Goal: Task Accomplishment & Management: Use online tool/utility

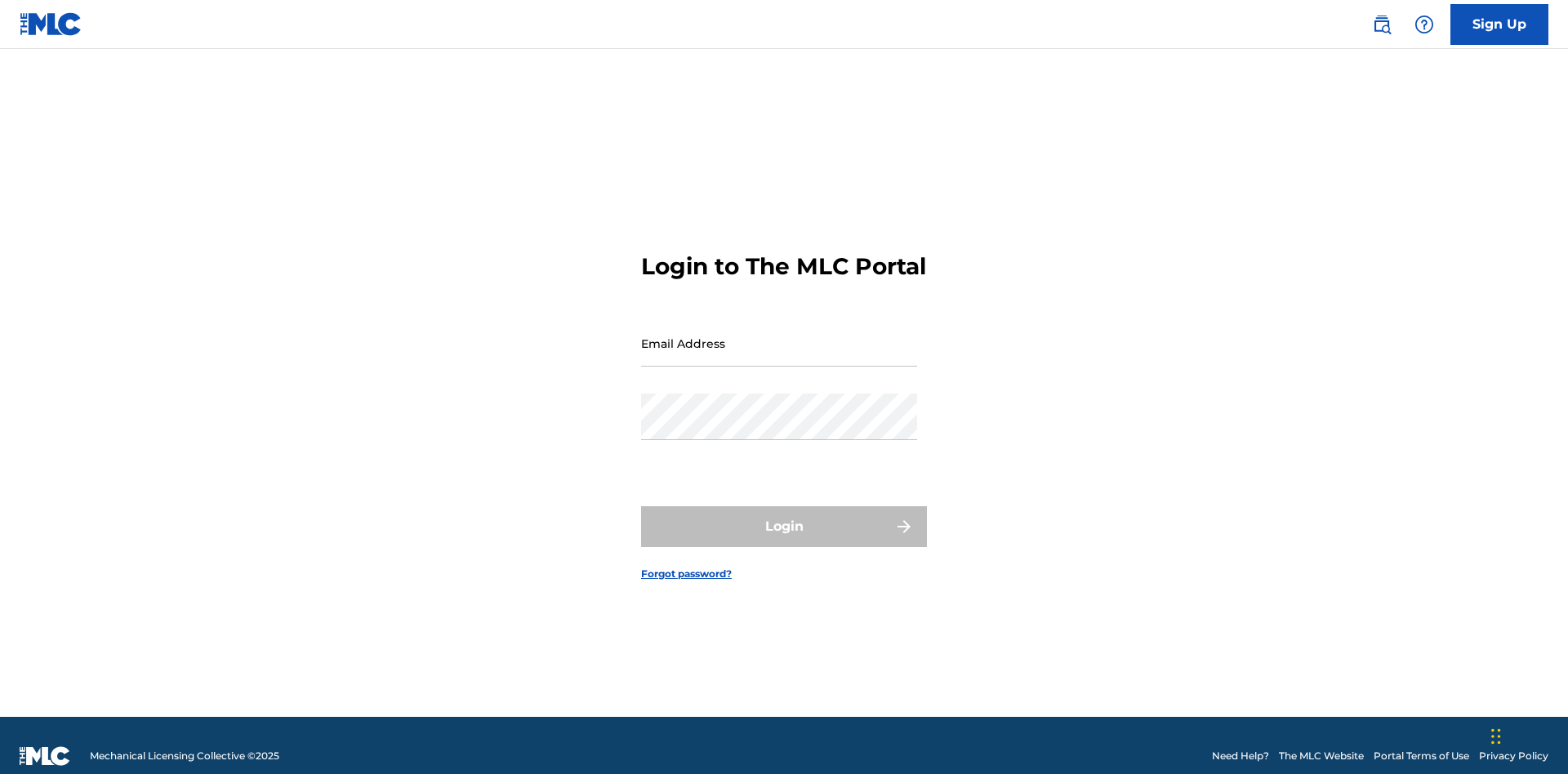
scroll to position [22, 0]
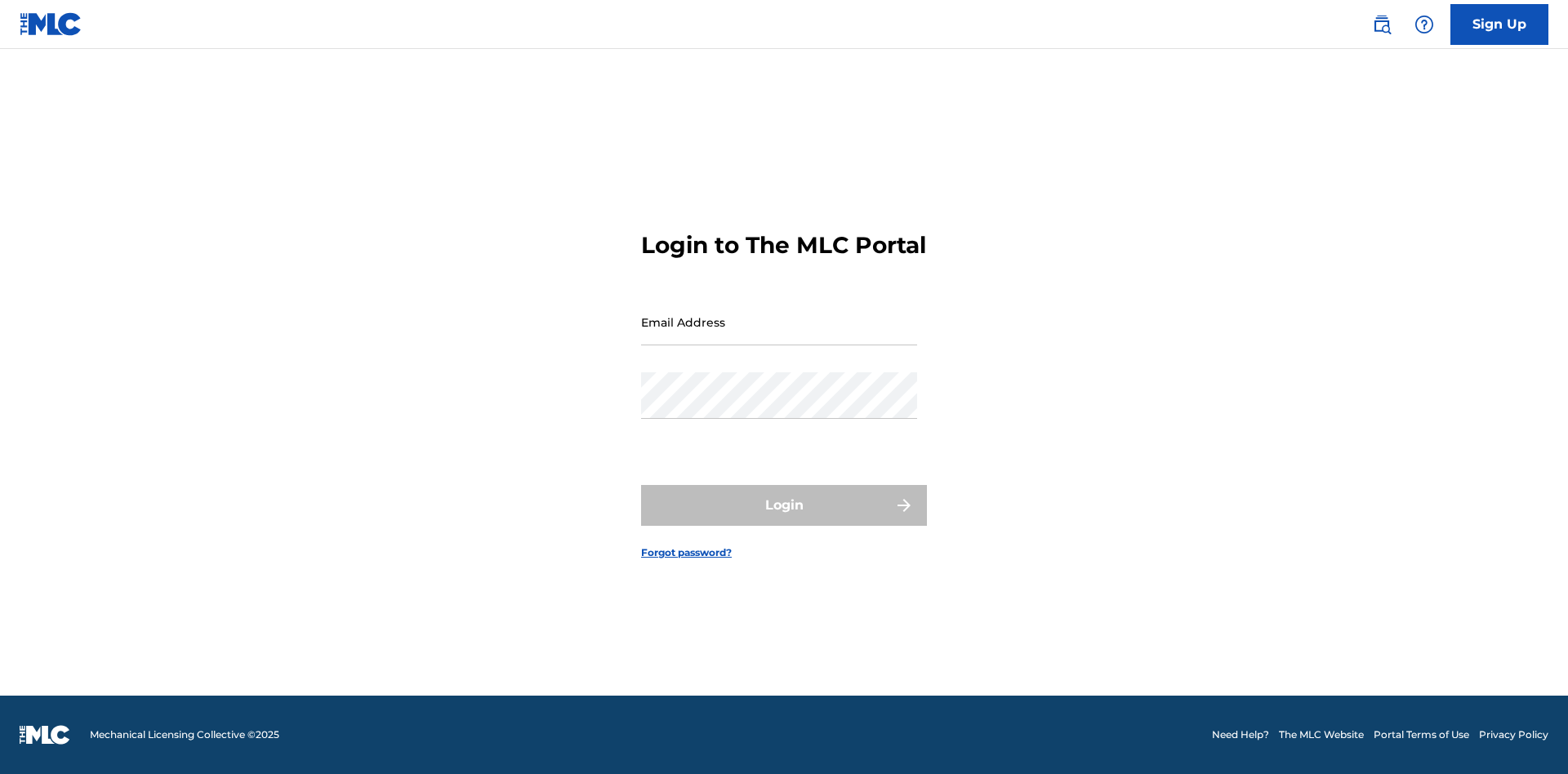
click at [779, 336] on input "Email Address" at bounding box center [778, 322] width 276 height 46
type input "[EMAIL_ADDRESS][DOMAIN_NAME]"
click at [784, 519] on button "Login" at bounding box center [784, 505] width 286 height 40
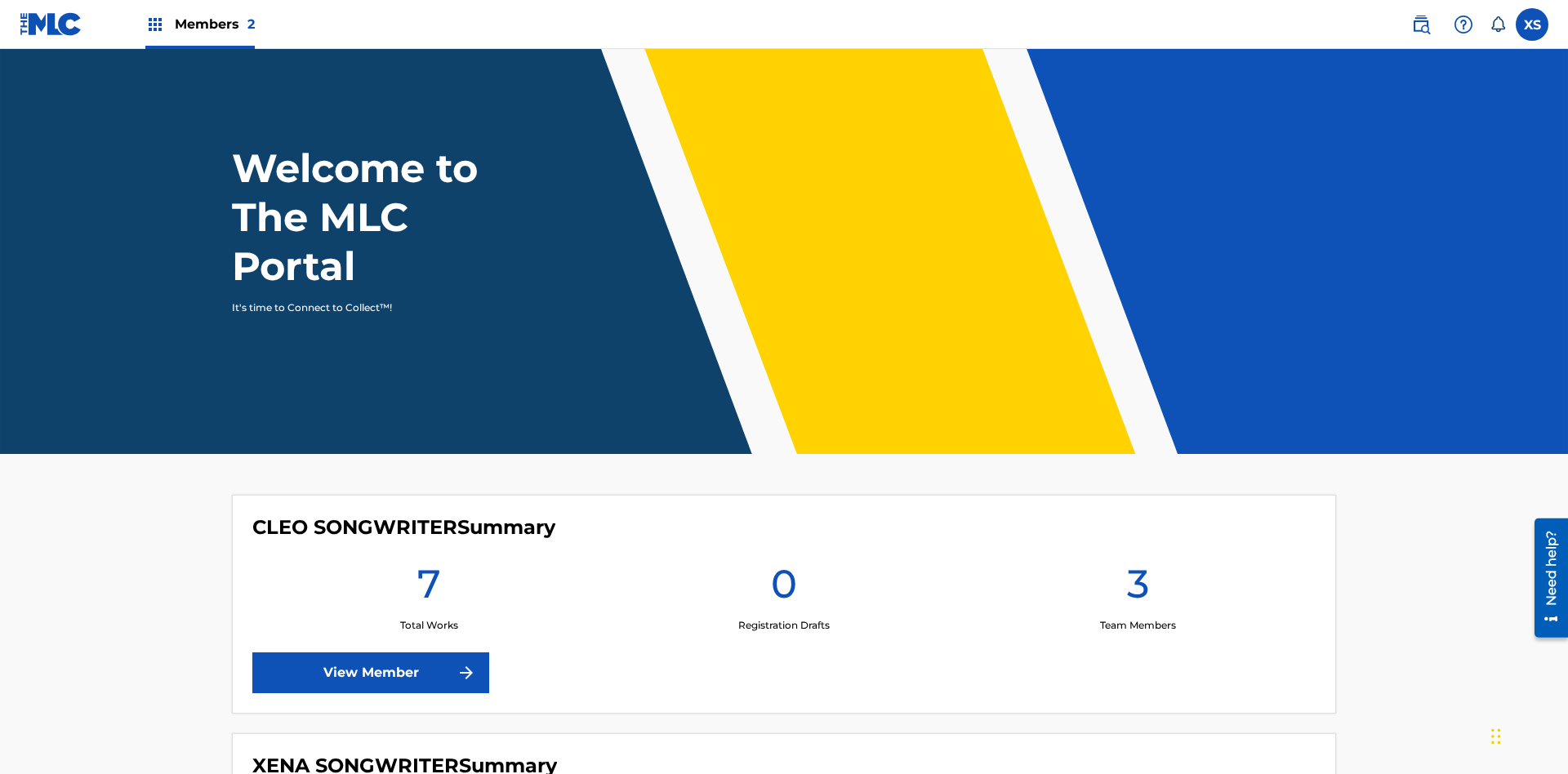
click at [199, 23] on span "Members 2" at bounding box center [214, 24] width 80 height 19
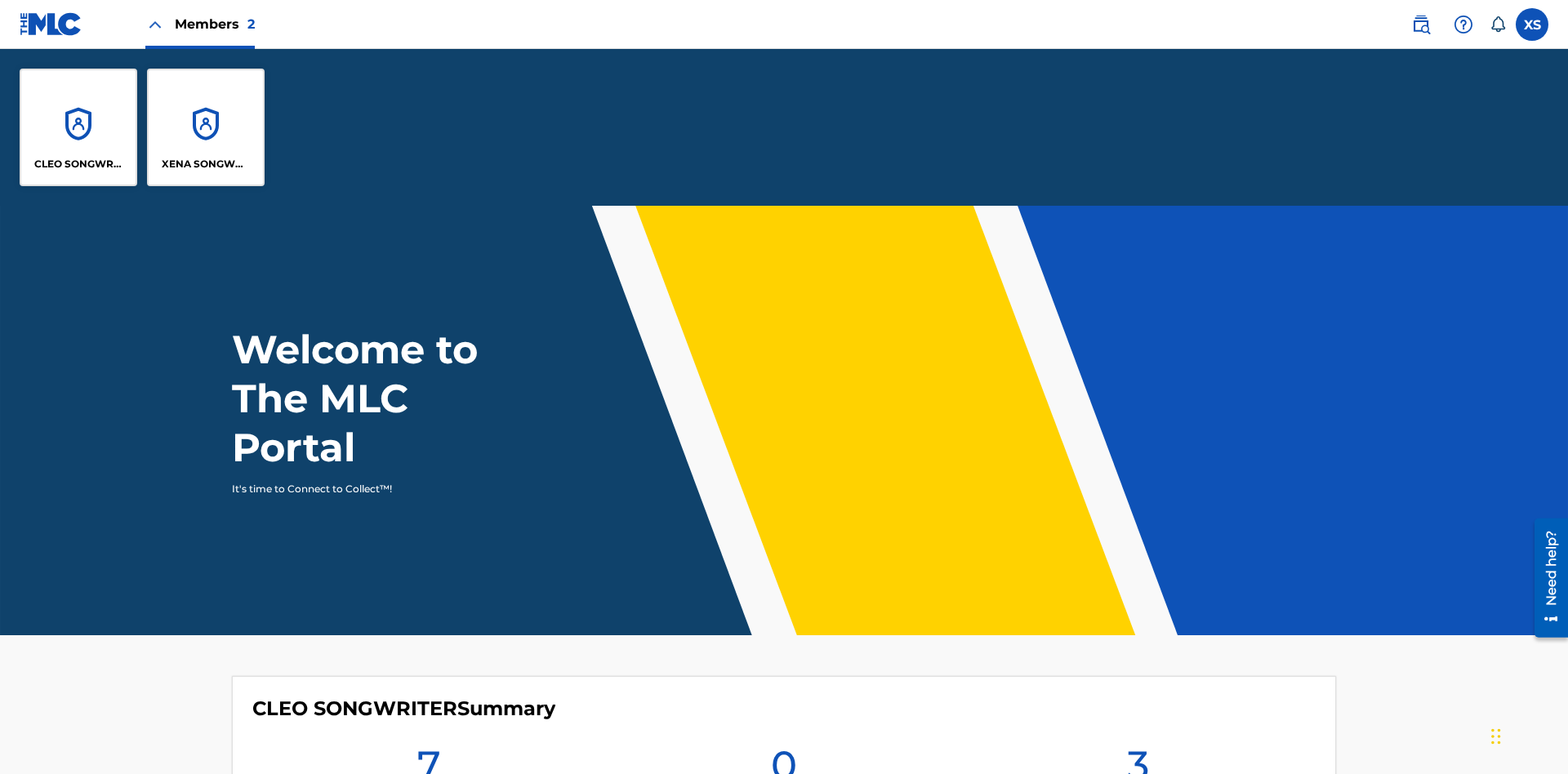
click at [78, 164] on p "CLEO SONGWRITER" at bounding box center [78, 164] width 89 height 15
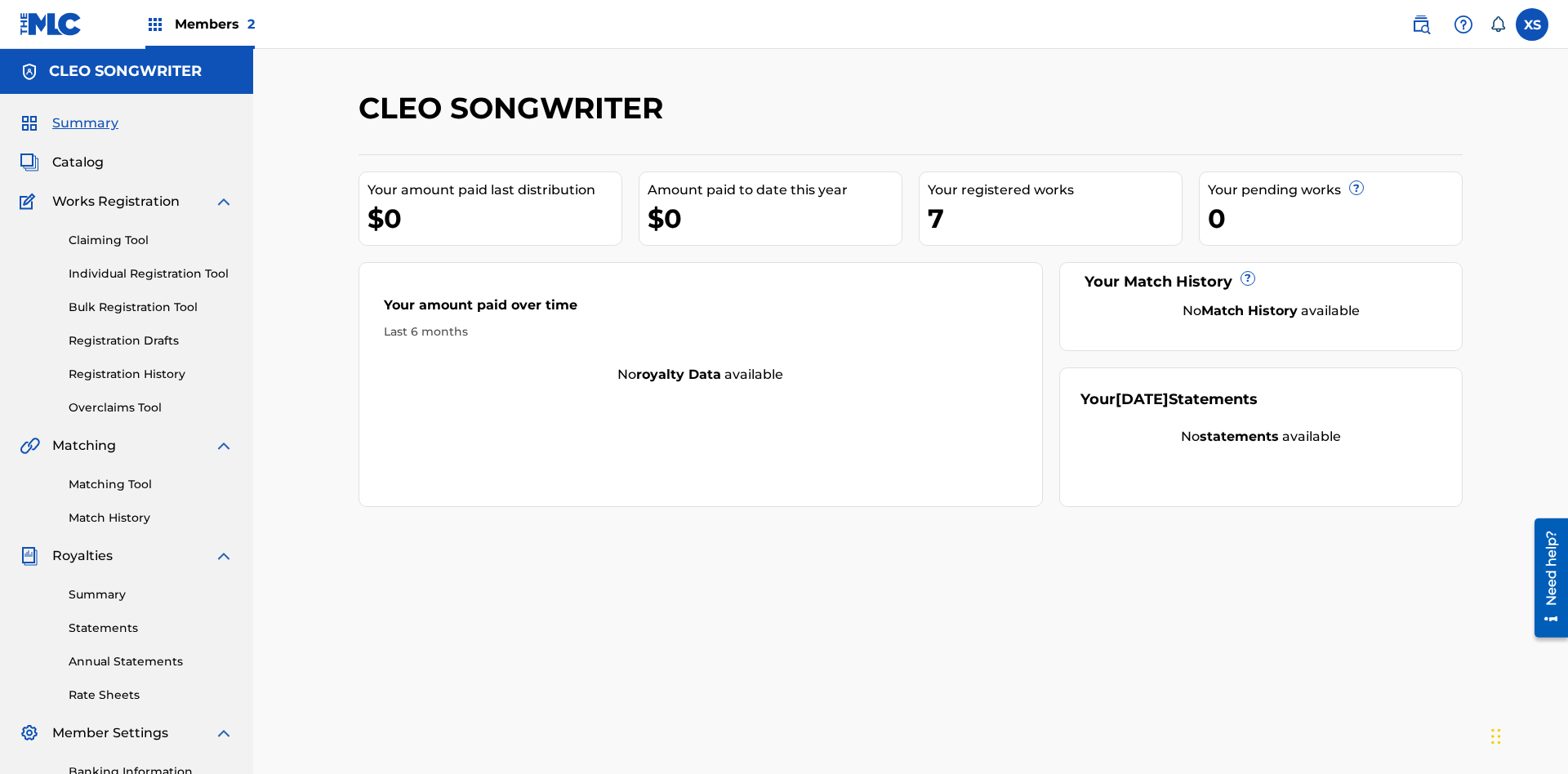
click at [151, 399] on link "Overclaims Tool" at bounding box center [152, 408] width 165 height 17
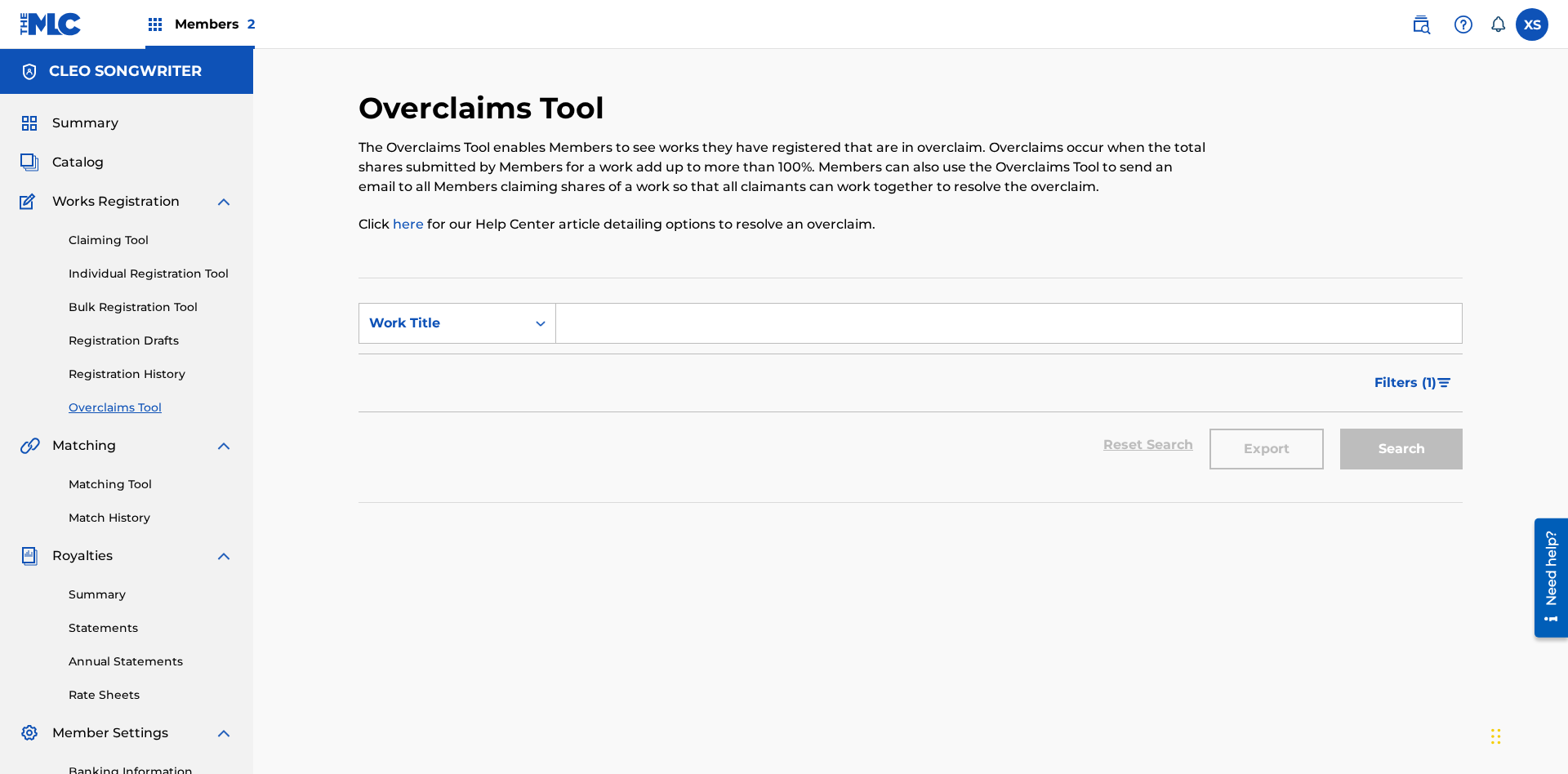
click at [1404, 373] on span "Filters ( 1 )" at bounding box center [1405, 382] width 62 height 20
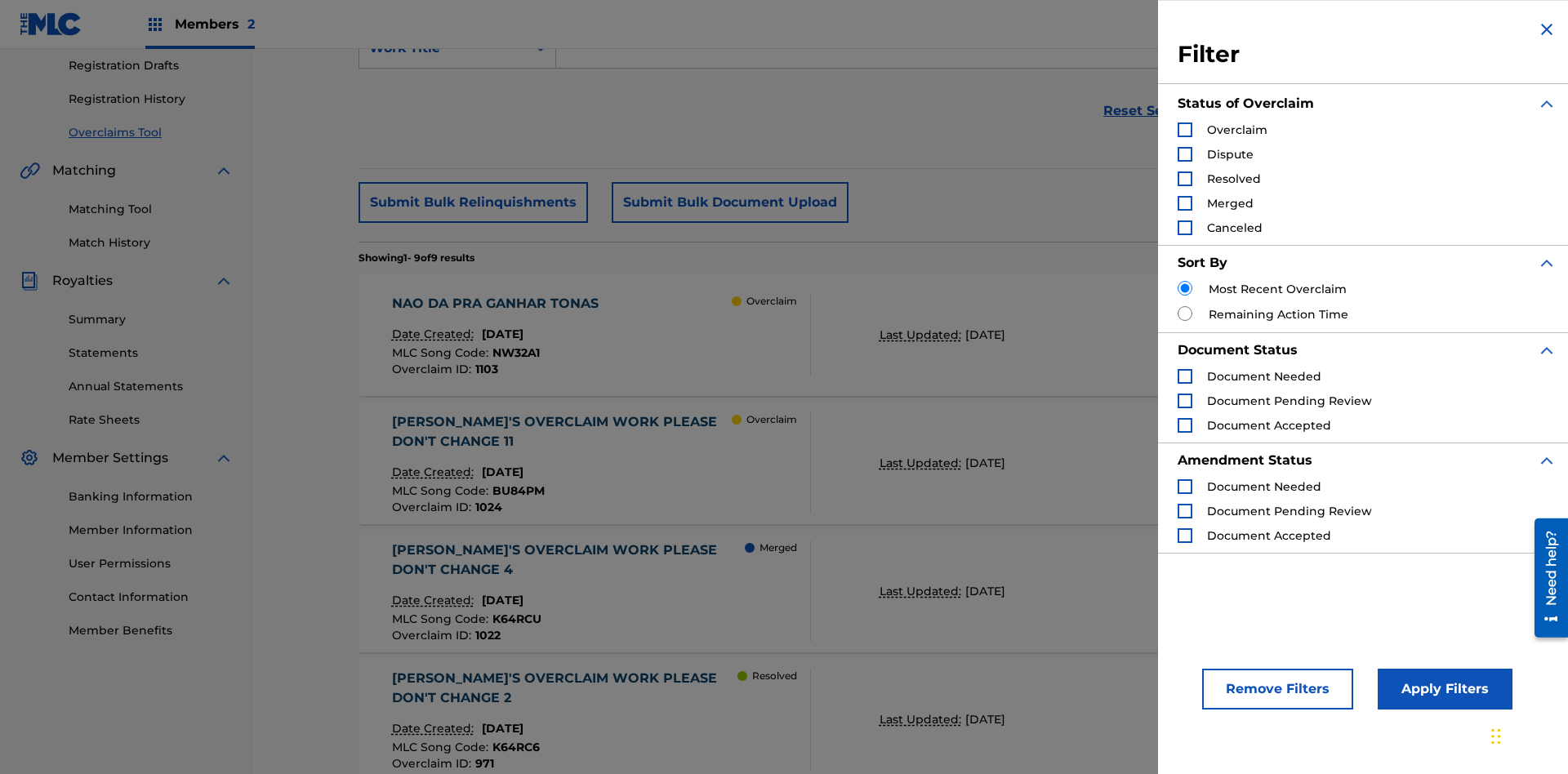
click at [1185, 130] on div "Search Form" at bounding box center [1184, 129] width 15 height 15
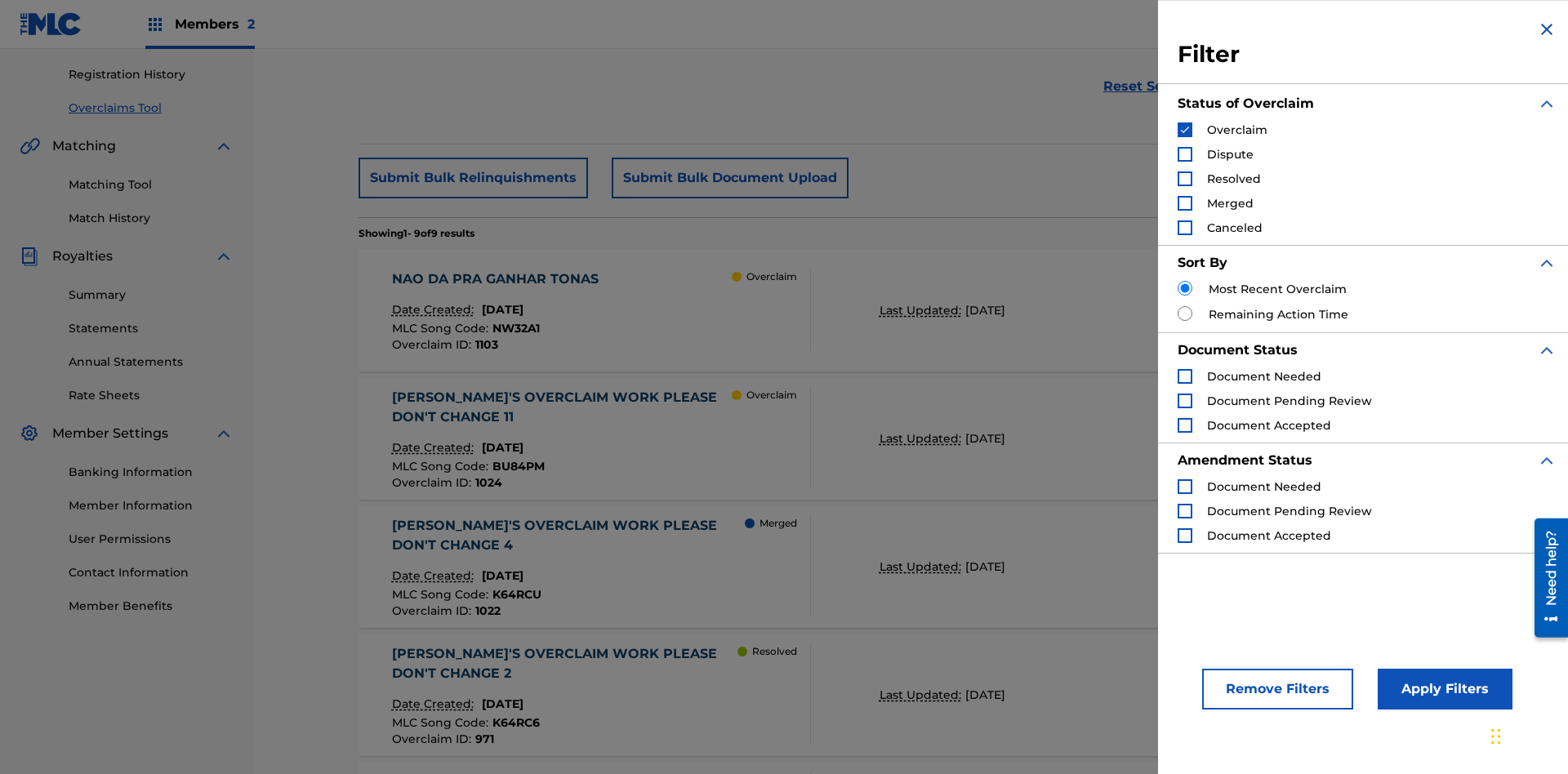
scroll to position [573, 0]
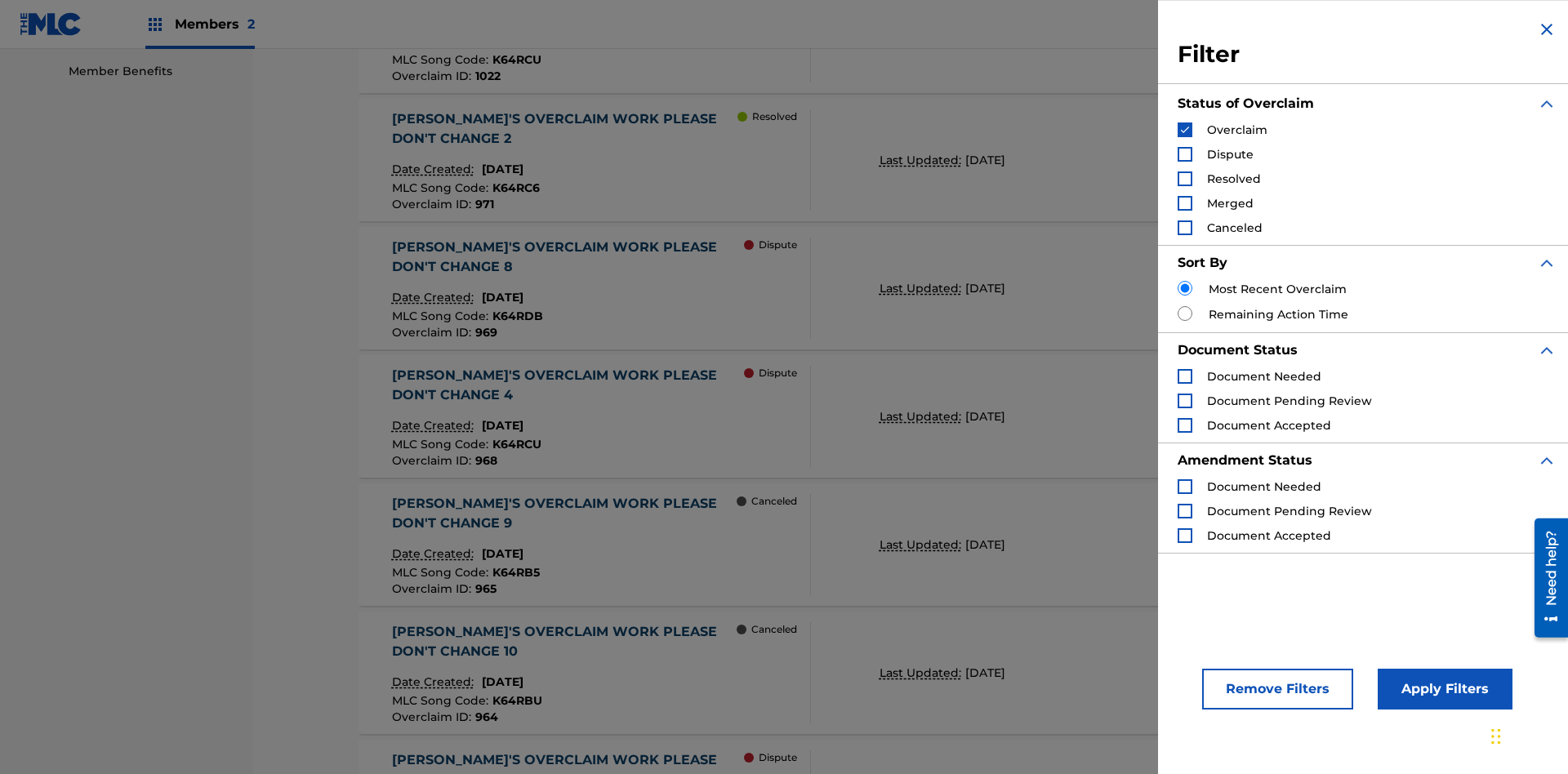
click at [1442, 689] on button "Apply Filters" at bounding box center [1445, 689] width 134 height 40
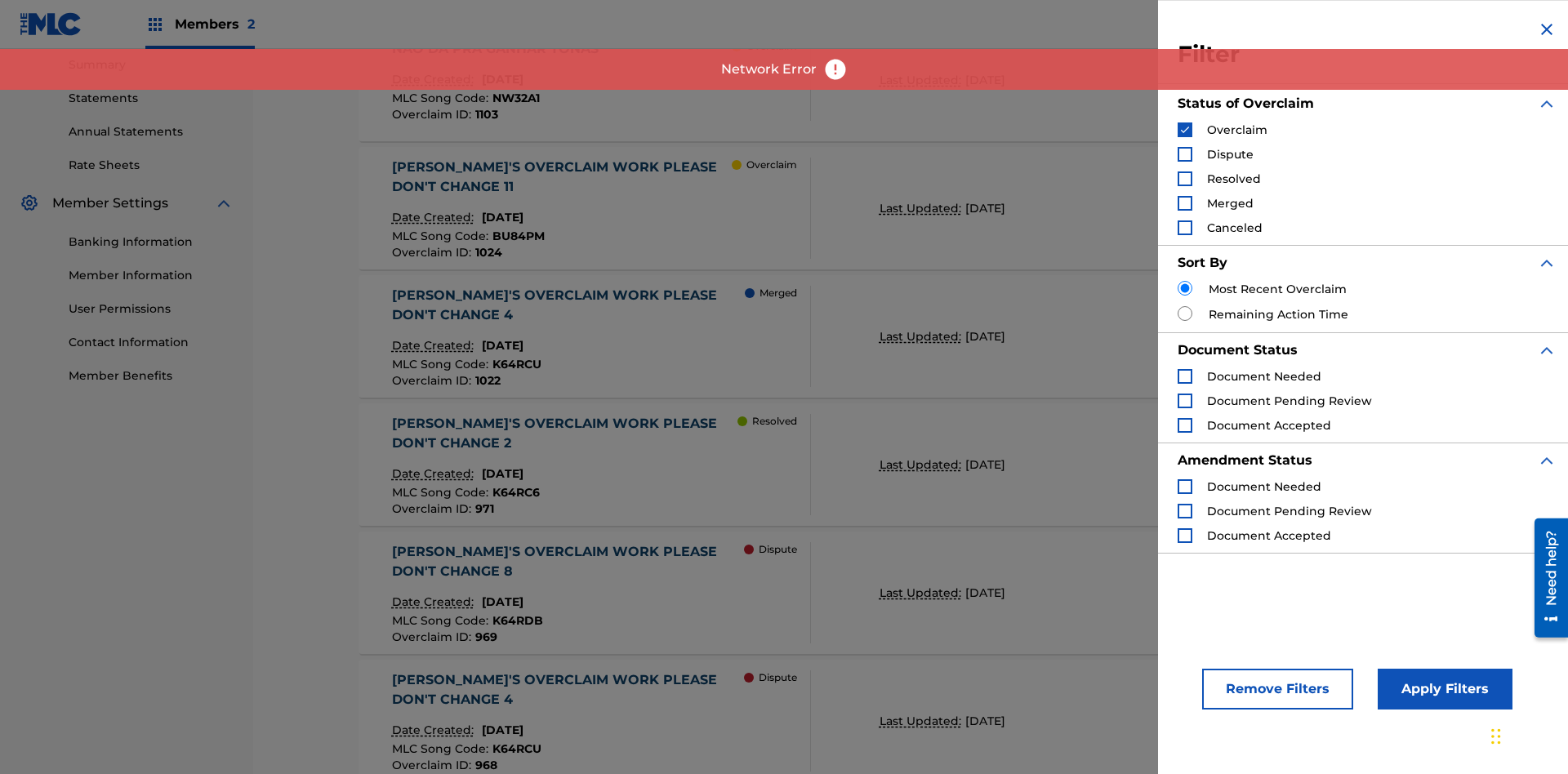
scroll to position [276, 0]
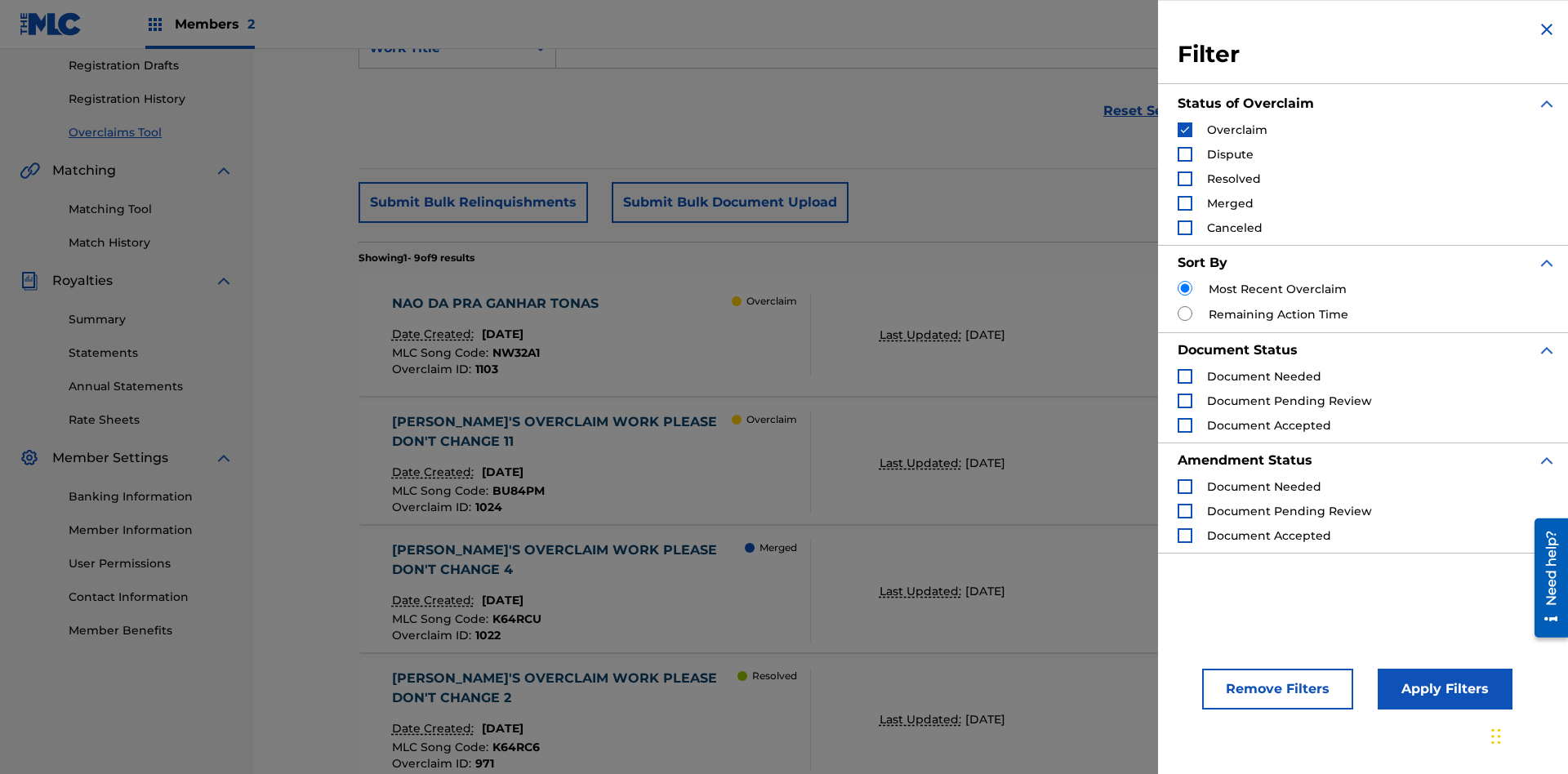
click at [1185, 130] on img "Search Form" at bounding box center [1184, 129] width 11 height 11
click at [1185, 154] on div "Search Form" at bounding box center [1184, 154] width 15 height 15
click at [1442, 689] on button "Apply Filters" at bounding box center [1445, 689] width 134 height 40
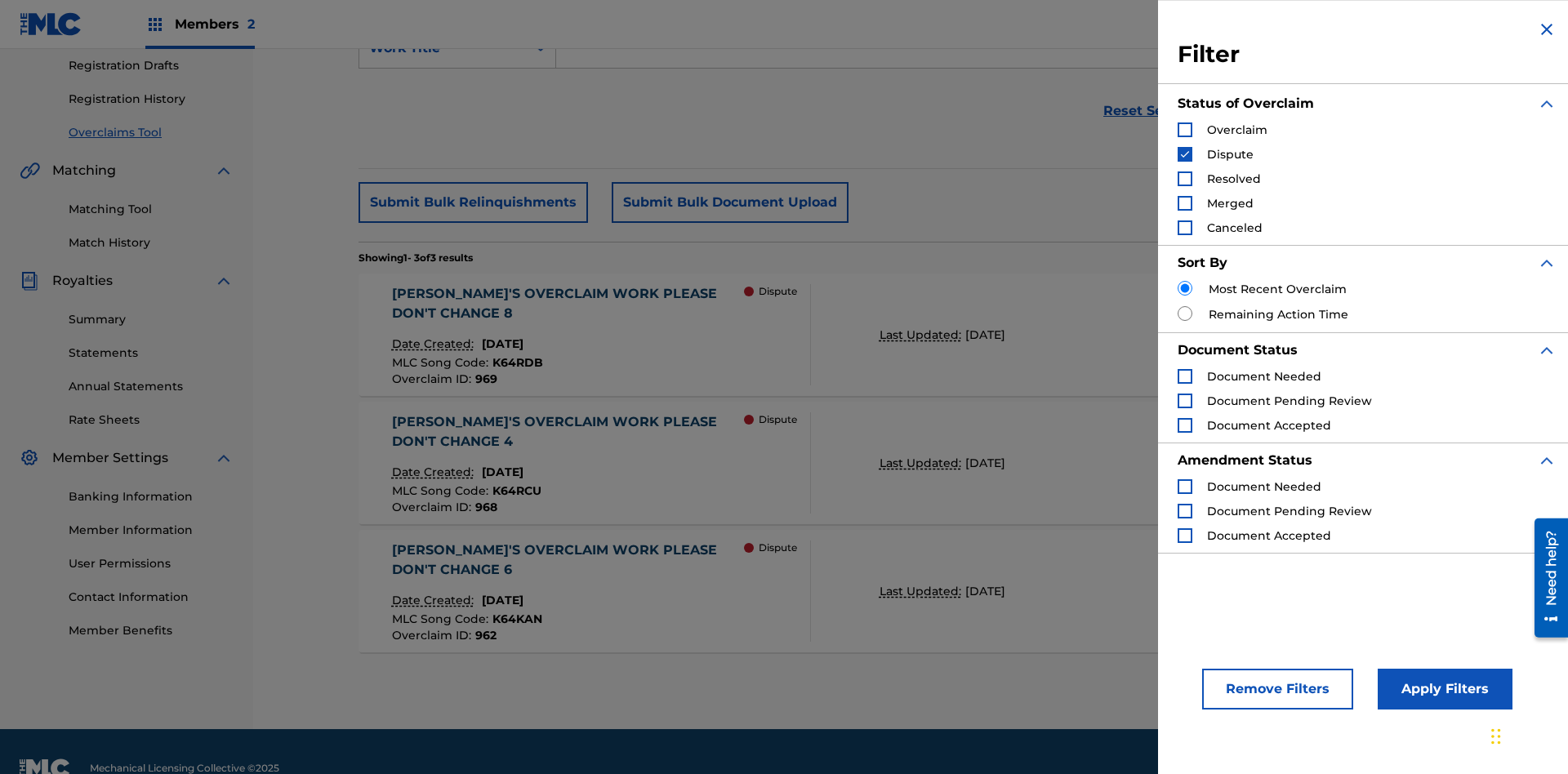
click at [1185, 154] on img "Search Form" at bounding box center [1184, 154] width 11 height 11
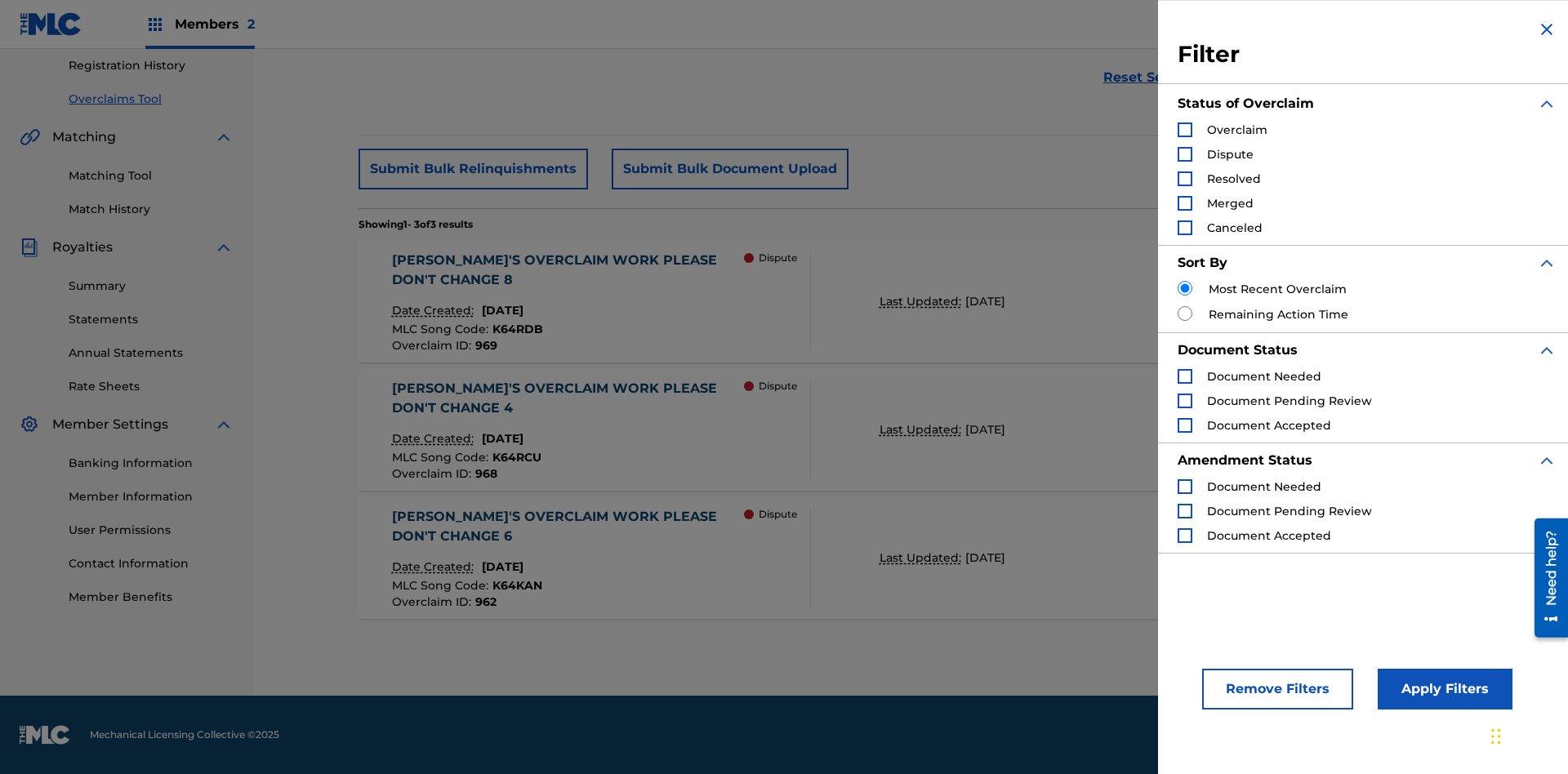
click at [1185, 179] on div "Search Form" at bounding box center [1184, 178] width 15 height 15
click at [1442, 689] on button "Apply Filters" at bounding box center [1445, 689] width 134 height 40
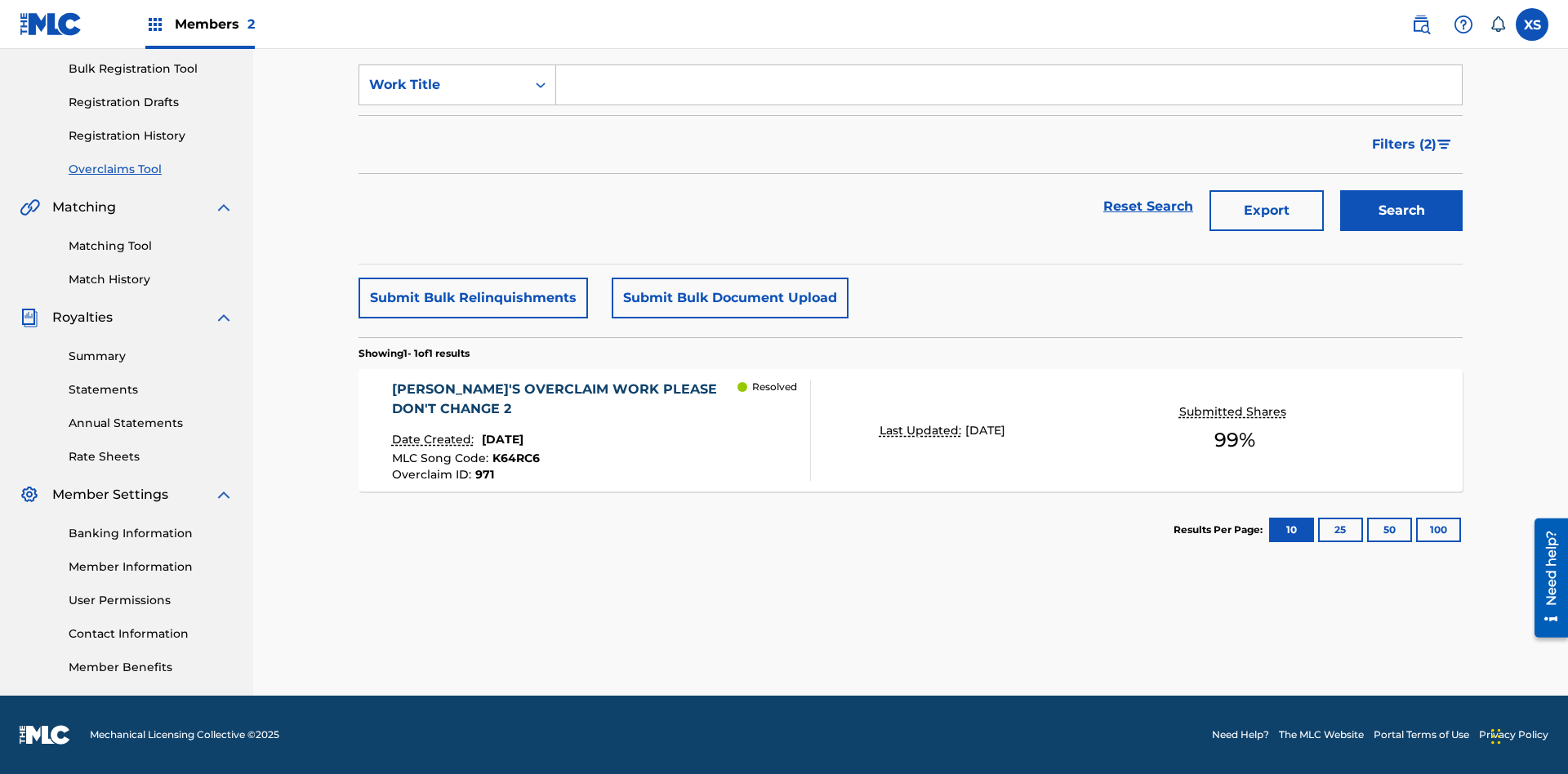
scroll to position [238, 0]
click at [1404, 145] on span "Filters ( 2 )" at bounding box center [1404, 144] width 65 height 20
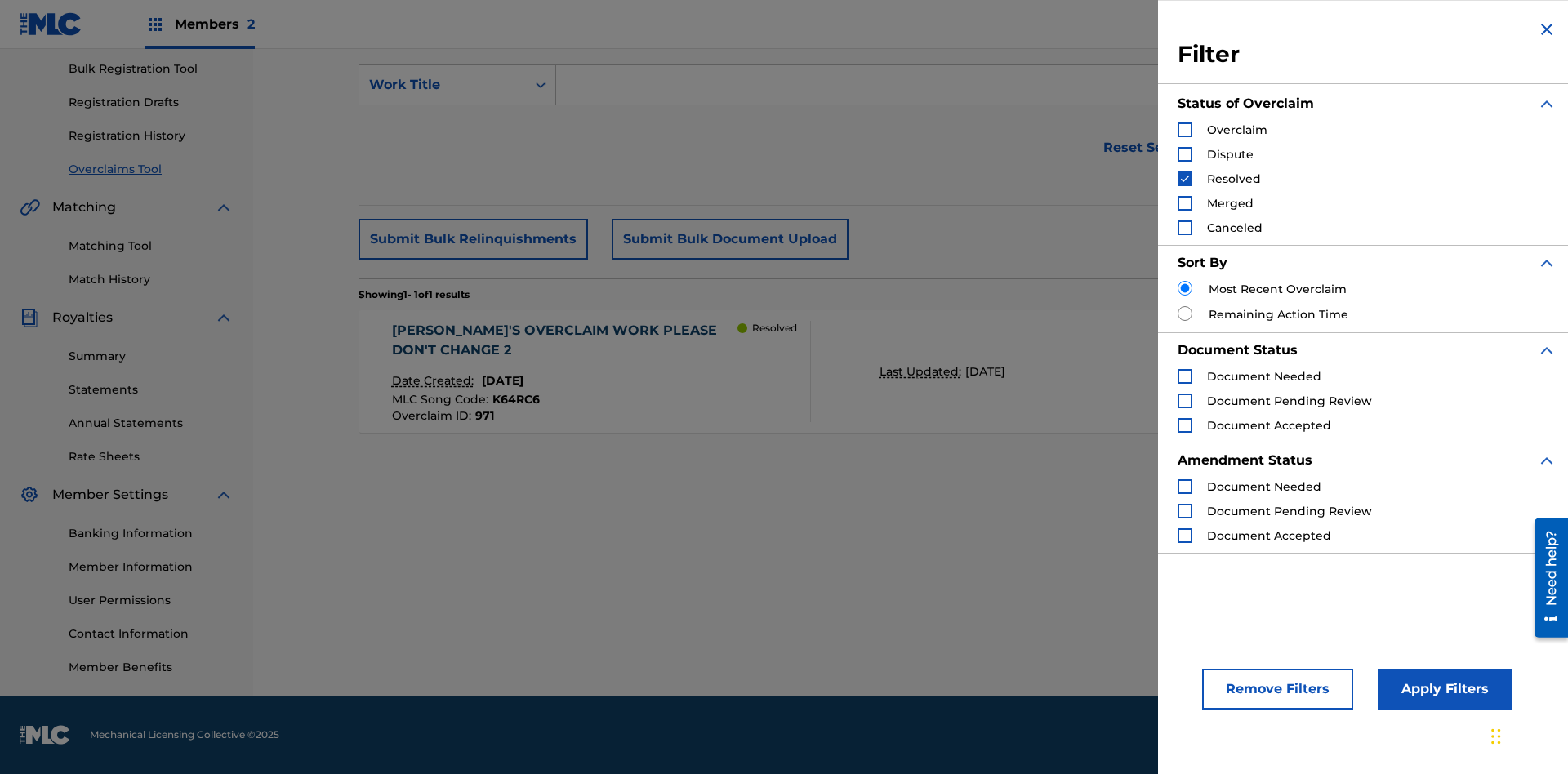
click at [1185, 179] on img "Search Form" at bounding box center [1184, 178] width 11 height 11
click at [1185, 203] on div "Search Form" at bounding box center [1184, 203] width 15 height 15
click at [1442, 689] on button "Apply Filters" at bounding box center [1445, 689] width 134 height 40
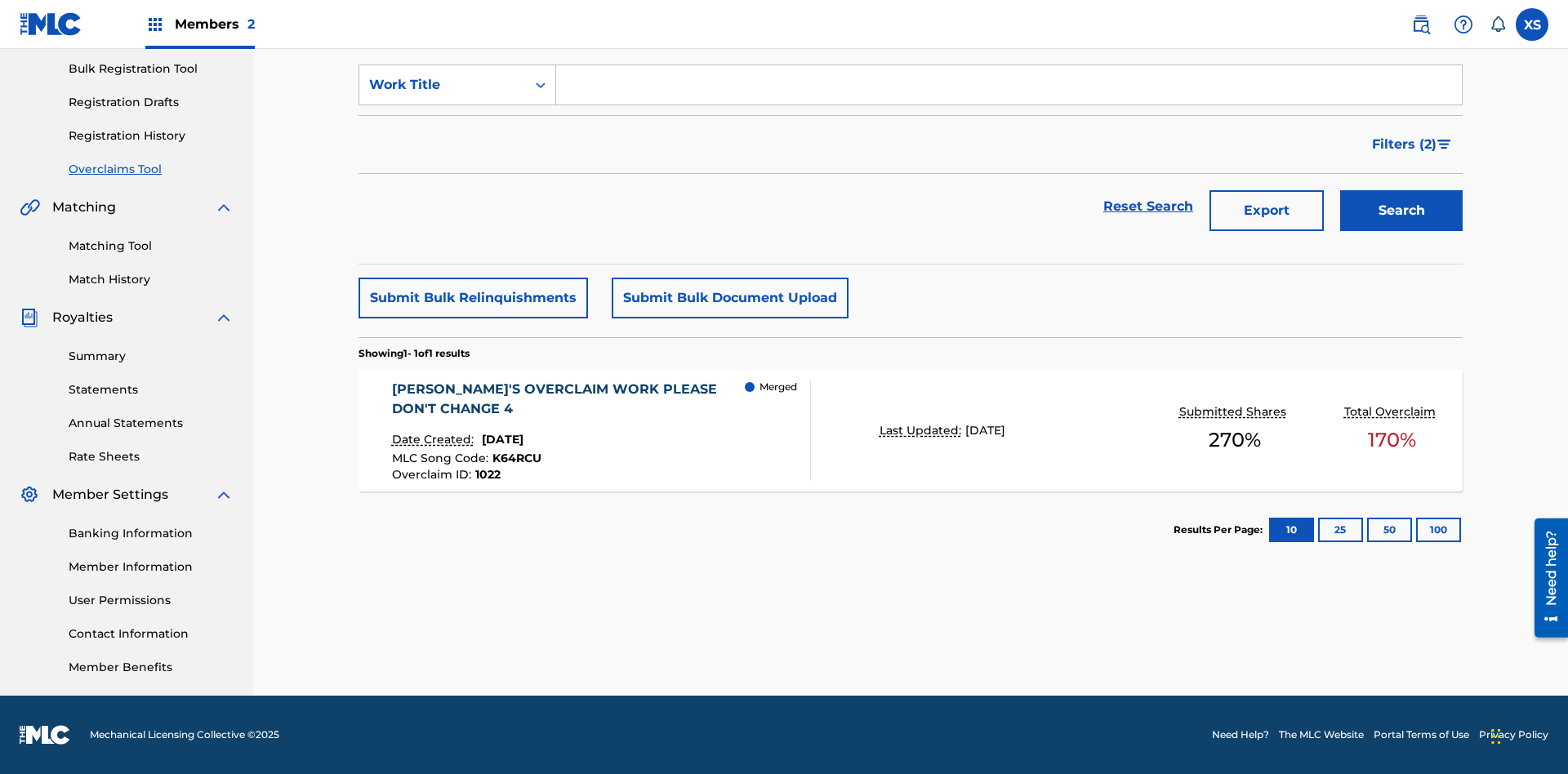
click at [1404, 145] on span "Filters ( 2 )" at bounding box center [1404, 144] width 65 height 20
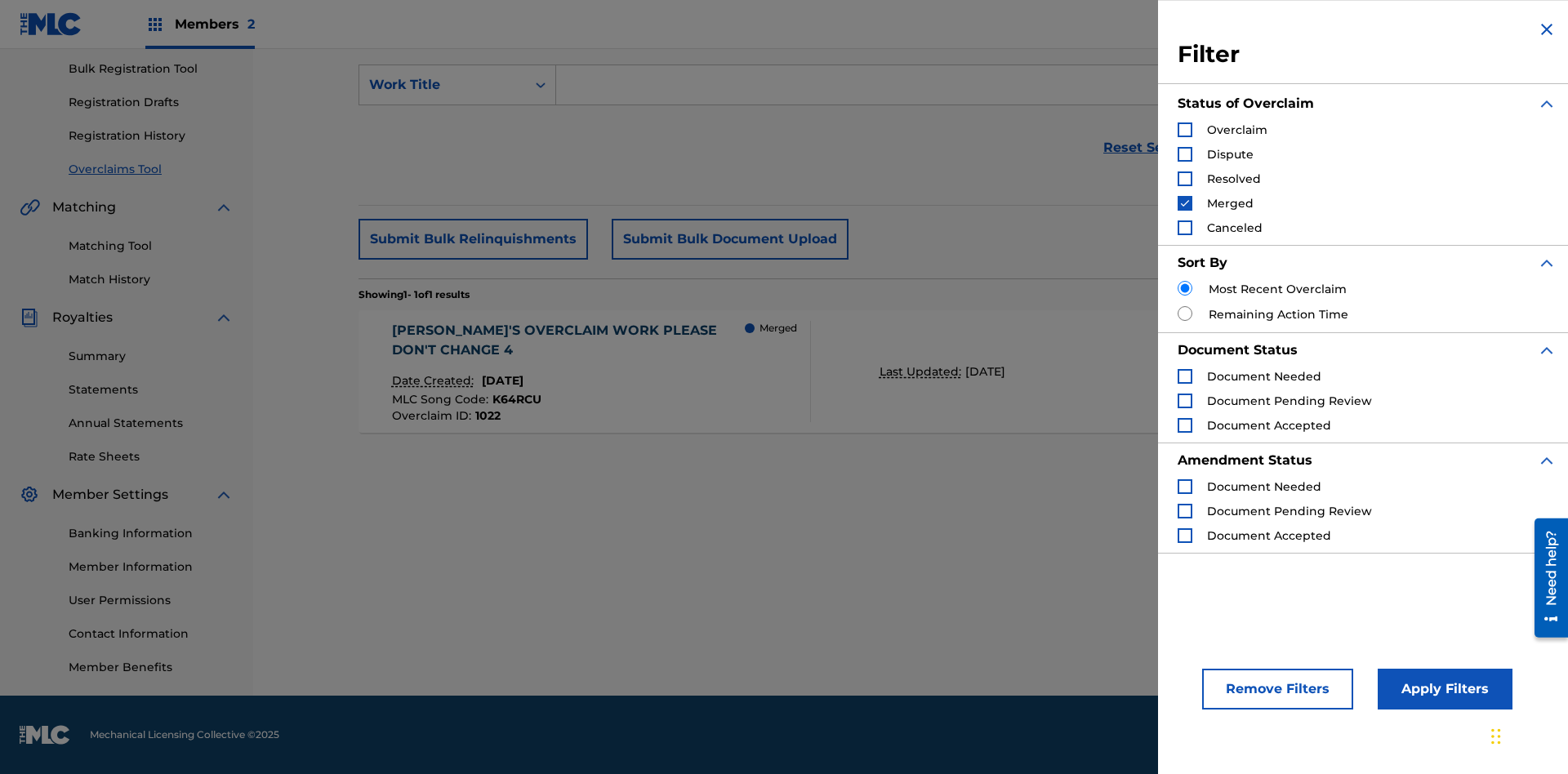
click at [1185, 203] on img "Search Form" at bounding box center [1184, 202] width 11 height 11
click at [1185, 228] on div "Search Form" at bounding box center [1184, 227] width 15 height 15
